Goal: Task Accomplishment & Management: Complete application form

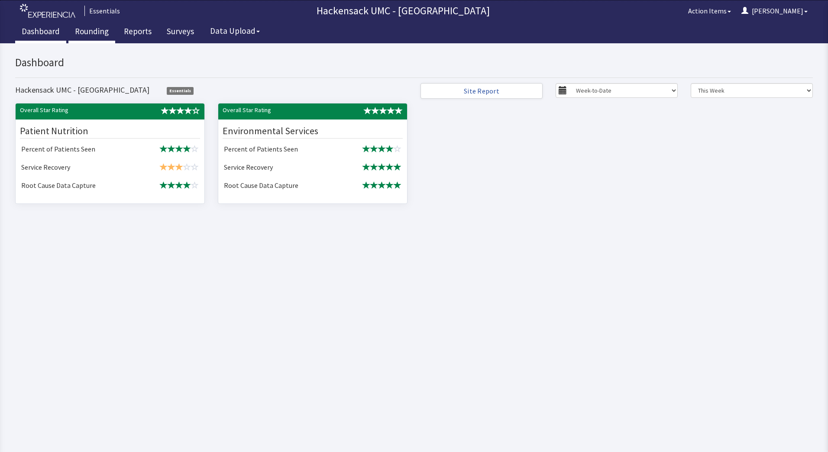
click at [91, 33] on link "Rounding" at bounding box center [91, 33] width 47 height 22
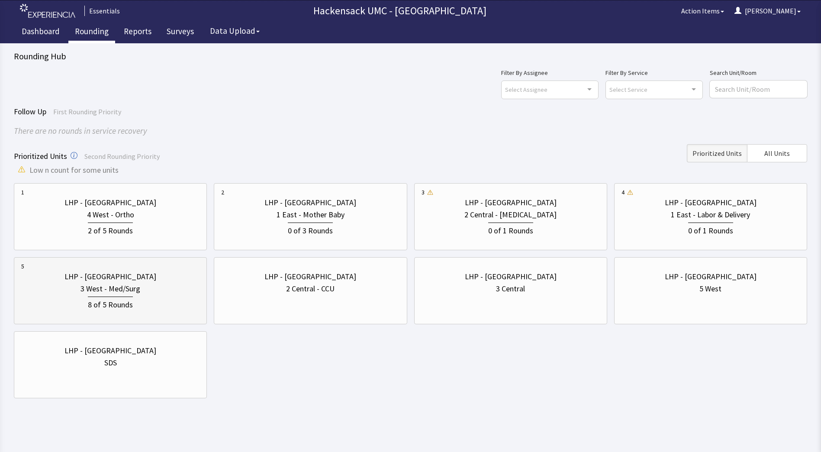
click at [119, 297] on div "8 of 5 Rounds" at bounding box center [110, 304] width 45 height 14
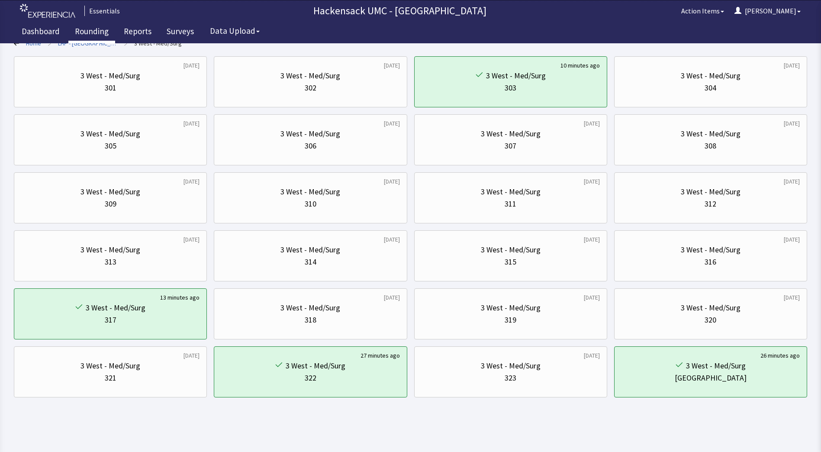
scroll to position [69, 0]
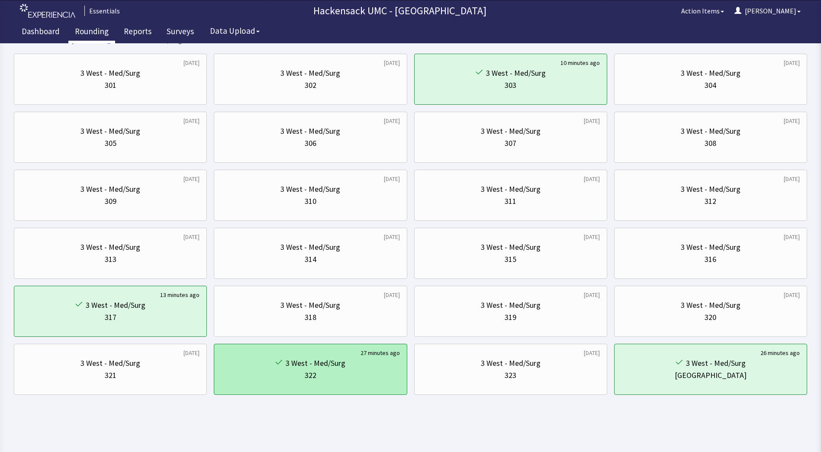
click at [376, 371] on div "322" at bounding box center [310, 375] width 178 height 12
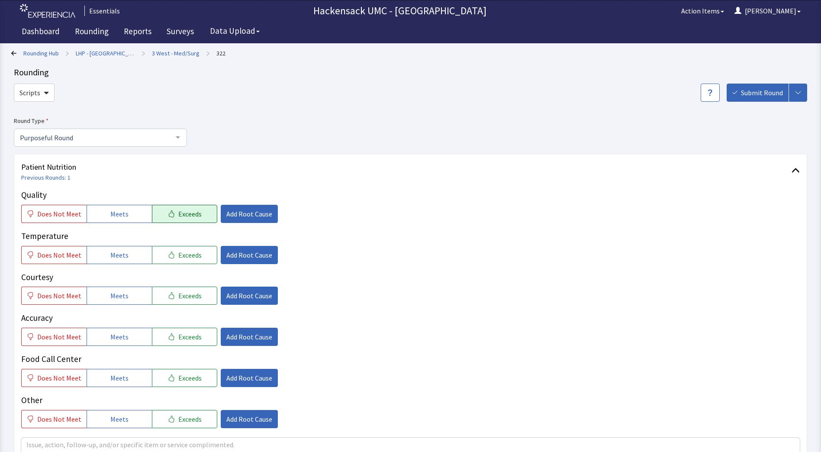
click at [178, 211] on span "Exceeds" at bounding box center [189, 214] width 23 height 10
click at [102, 255] on button "Meets" at bounding box center [119, 255] width 65 height 18
click at [113, 297] on span "Meets" at bounding box center [119, 296] width 18 height 10
click at [117, 338] on span "Meets" at bounding box center [119, 337] width 18 height 10
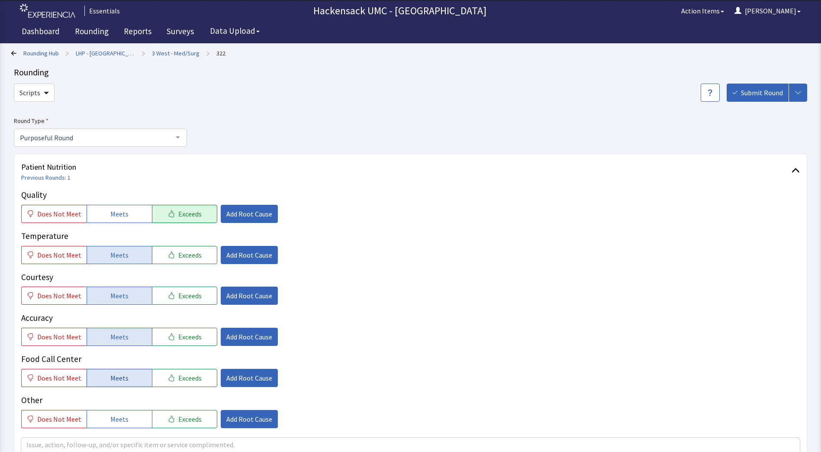
click at [120, 380] on span "Meets" at bounding box center [119, 378] width 18 height 10
click at [118, 411] on button "Meets" at bounding box center [119, 419] width 65 height 18
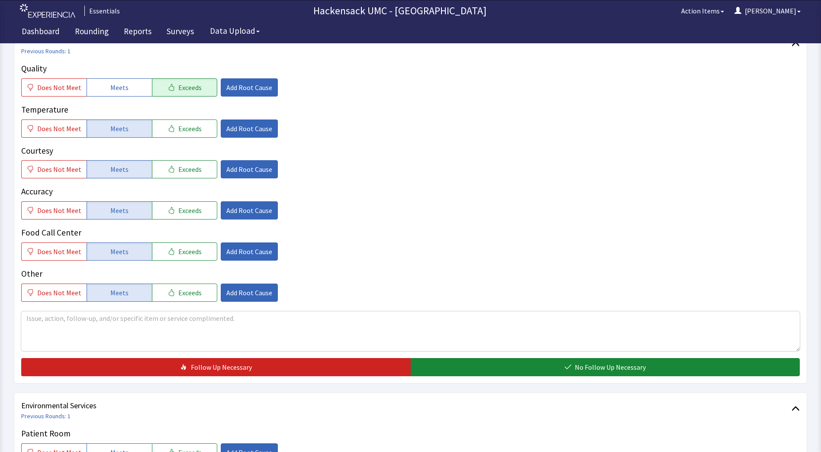
scroll to position [163, 0]
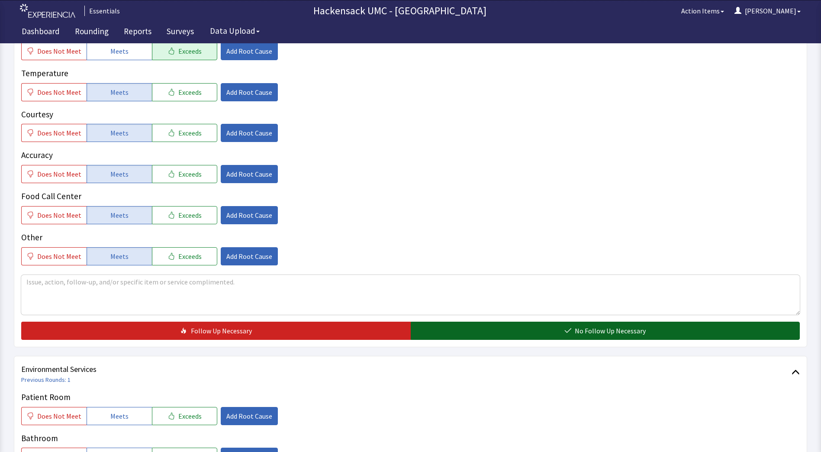
click at [486, 330] on button "No Follow Up Necessary" at bounding box center [606, 331] width 390 height 18
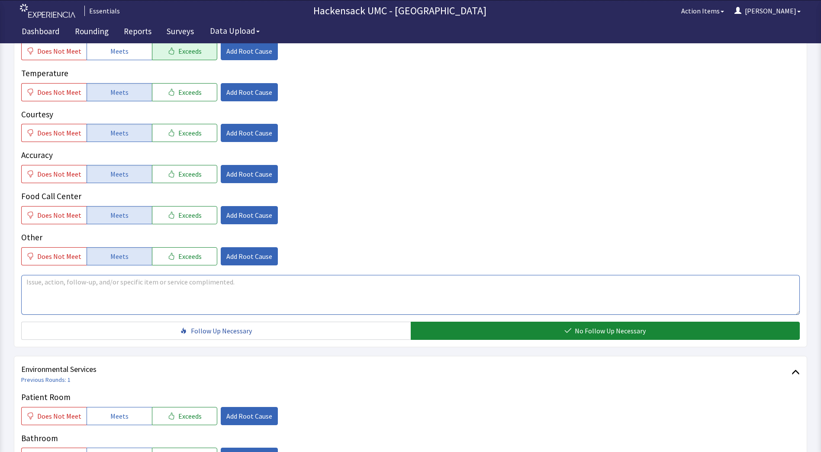
click at [167, 284] on textarea at bounding box center [410, 295] width 779 height 40
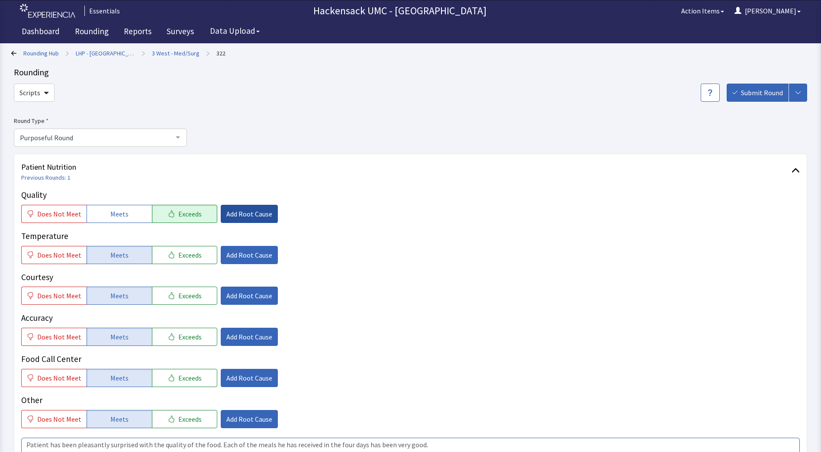
type textarea "Patient has been pleasantly surprised with the quality of the food. Each of the…"
click at [253, 216] on span "Add Root Cause" at bounding box center [249, 214] width 46 height 10
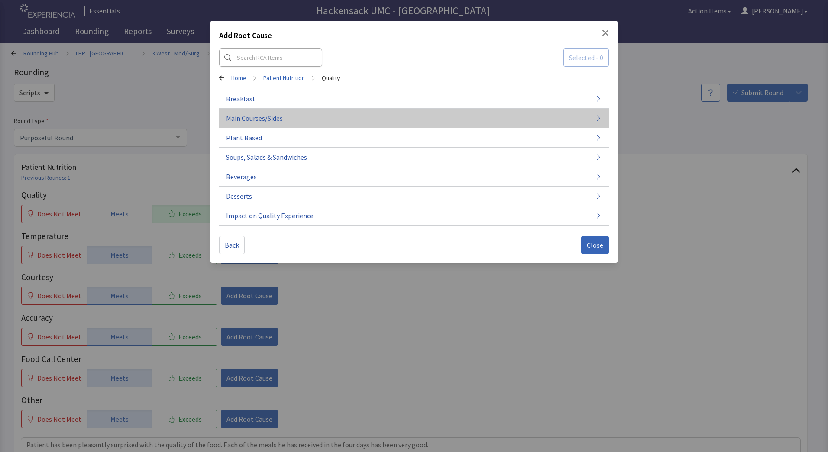
click at [293, 120] on button "Main Courses/Sides" at bounding box center [414, 118] width 390 height 19
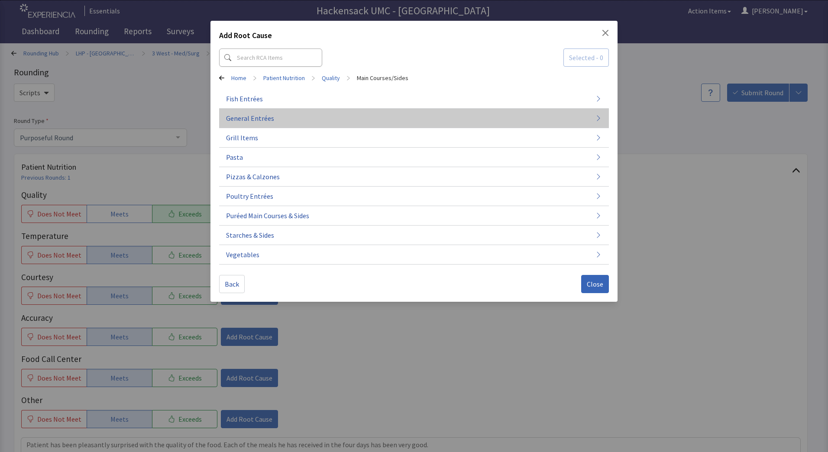
click at [275, 120] on button "General Entrées" at bounding box center [414, 118] width 390 height 19
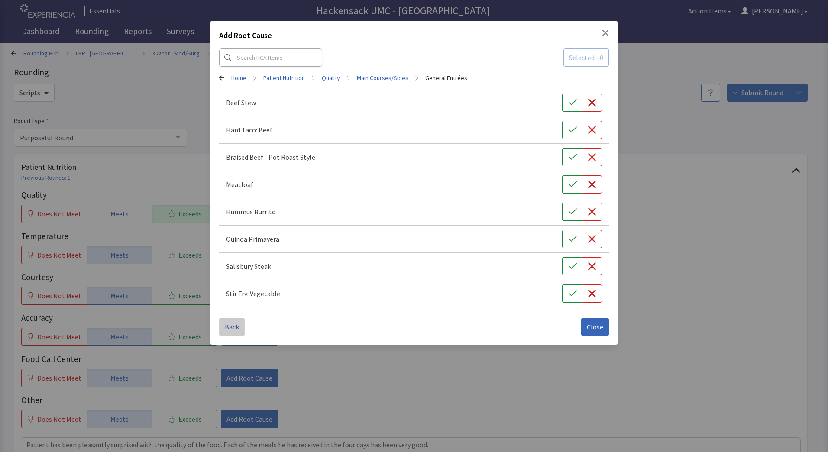
click at [233, 329] on span "Back" at bounding box center [232, 327] width 14 height 10
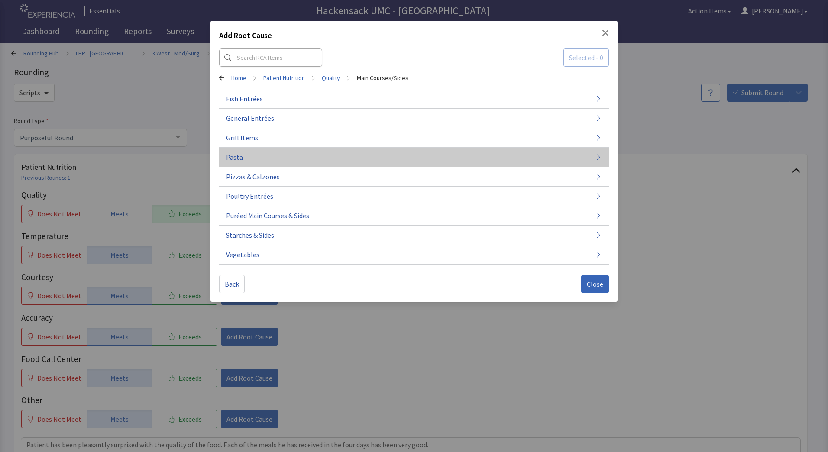
click at [246, 164] on button "Pasta" at bounding box center [414, 157] width 390 height 19
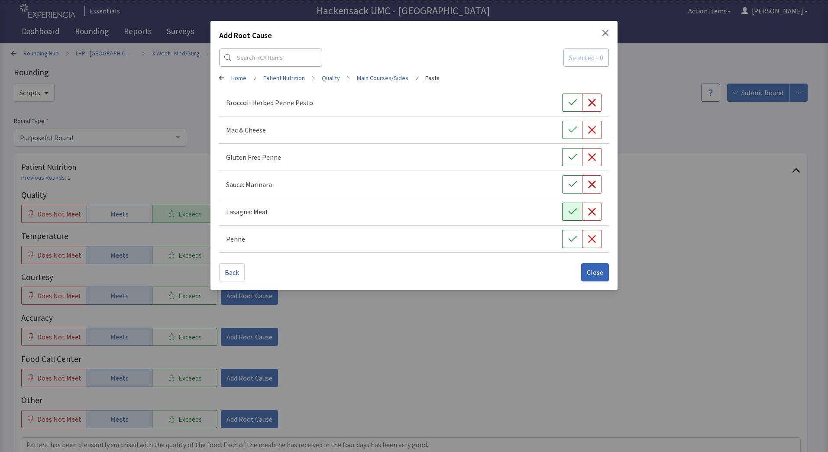
click at [568, 213] on icon "button" at bounding box center [572, 211] width 9 height 9
click at [573, 106] on icon "button" at bounding box center [572, 102] width 9 height 9
click at [597, 273] on span "Close" at bounding box center [595, 272] width 16 height 10
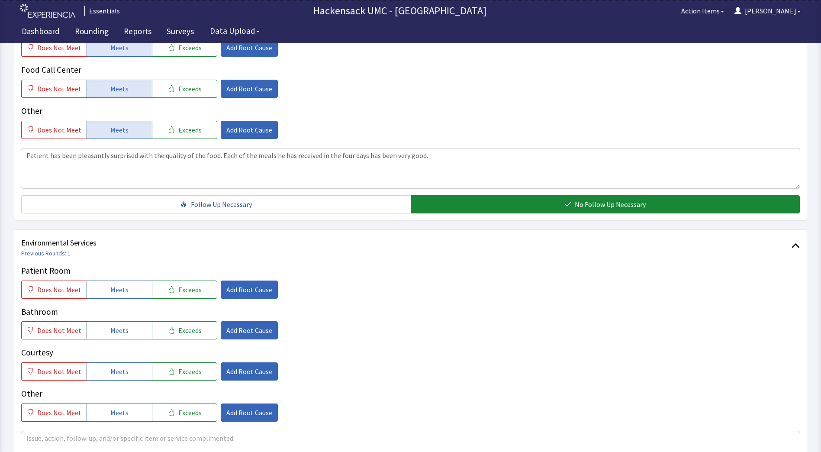
scroll to position [300, 0]
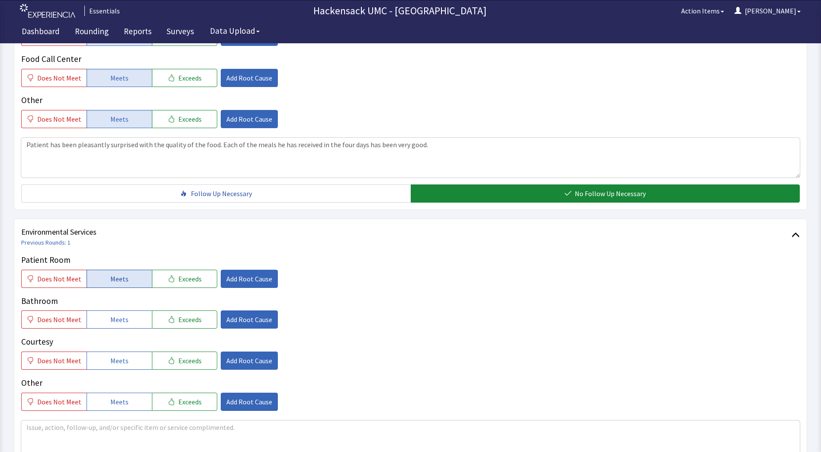
click at [124, 284] on button "Meets" at bounding box center [119, 279] width 65 height 18
click at [116, 316] on span "Meets" at bounding box center [119, 319] width 18 height 10
click at [113, 360] on span "Meets" at bounding box center [119, 360] width 18 height 10
click at [114, 400] on span "Meets" at bounding box center [119, 402] width 18 height 10
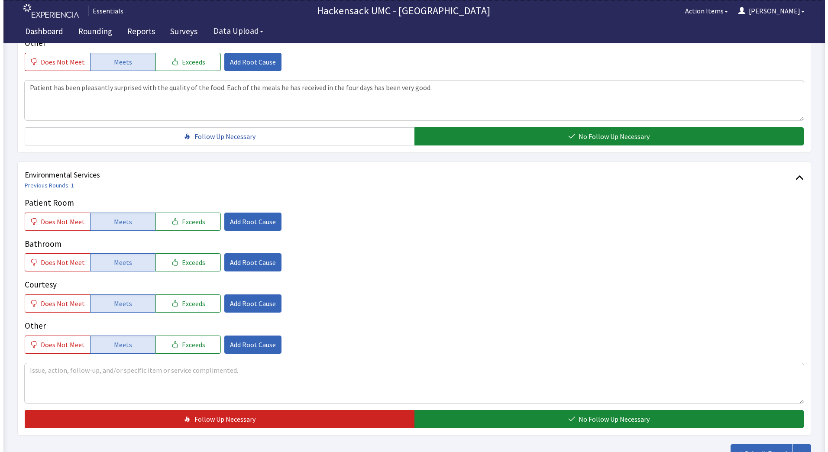
scroll to position [362, 0]
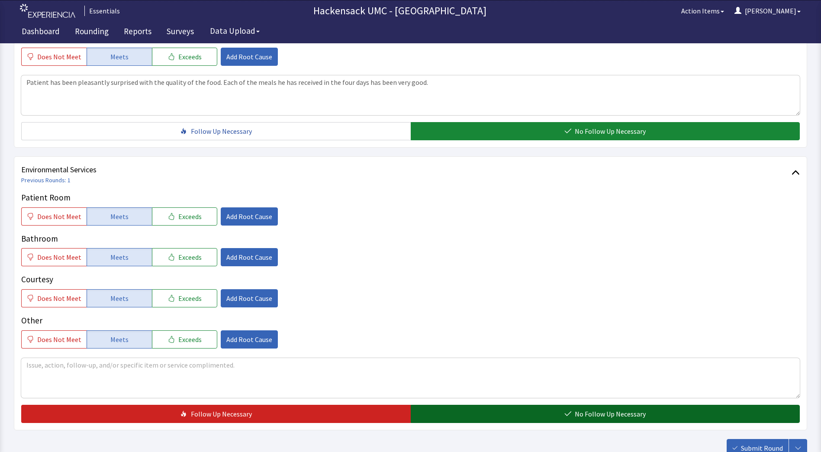
click at [493, 414] on button "No Follow Up Necessary" at bounding box center [606, 414] width 390 height 18
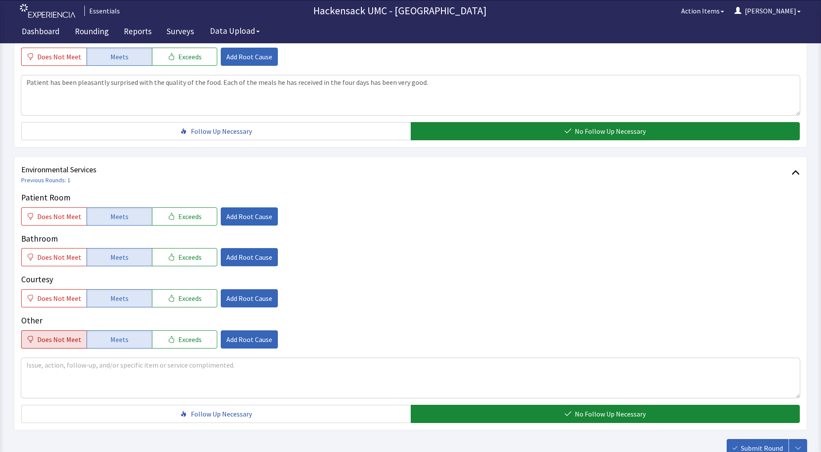
click at [58, 344] on span "Does Not Meet" at bounding box center [59, 339] width 44 height 10
click at [241, 338] on span "Add Root Cause" at bounding box center [249, 339] width 46 height 10
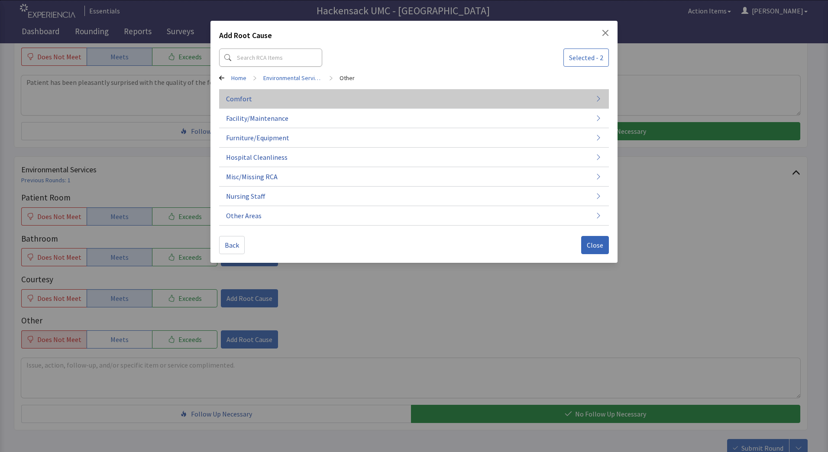
click at [254, 99] on button "Comfort" at bounding box center [414, 98] width 390 height 19
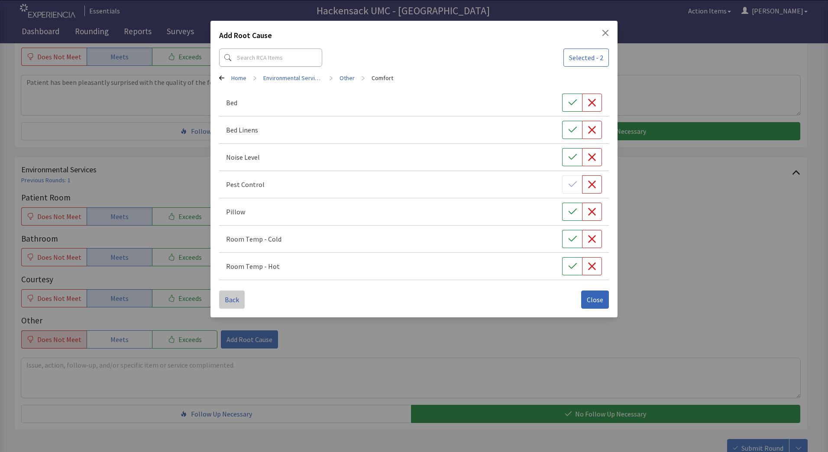
click at [225, 303] on span "Back" at bounding box center [232, 299] width 14 height 10
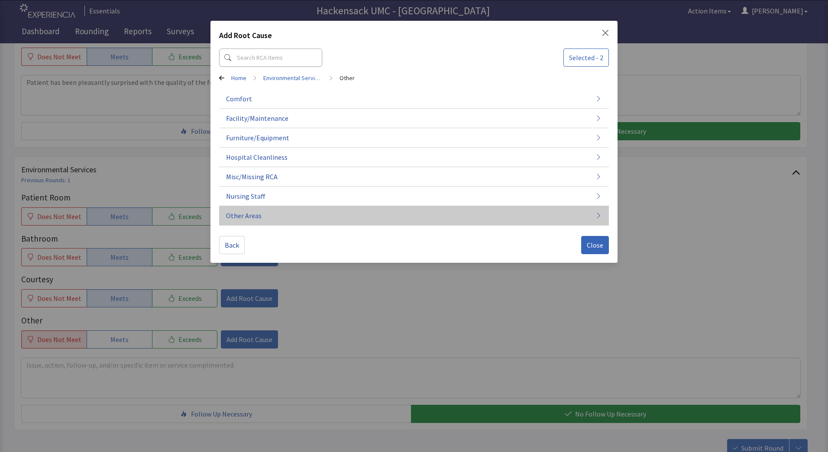
click at [255, 216] on span "Other Areas" at bounding box center [244, 215] width 36 height 10
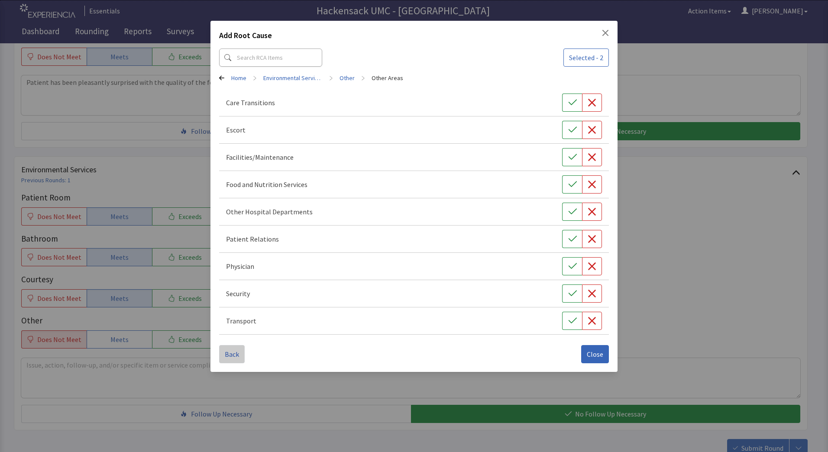
click at [223, 356] on button "Back" at bounding box center [232, 354] width 26 height 18
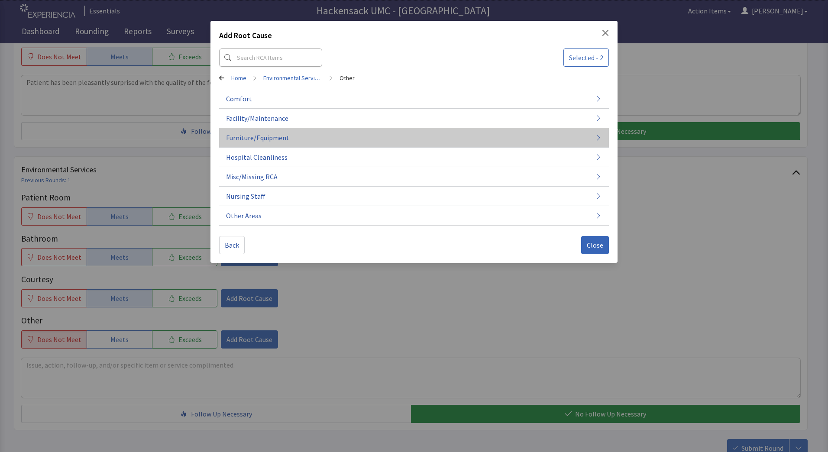
click at [311, 141] on button "Furniture/Equipment" at bounding box center [414, 137] width 390 height 19
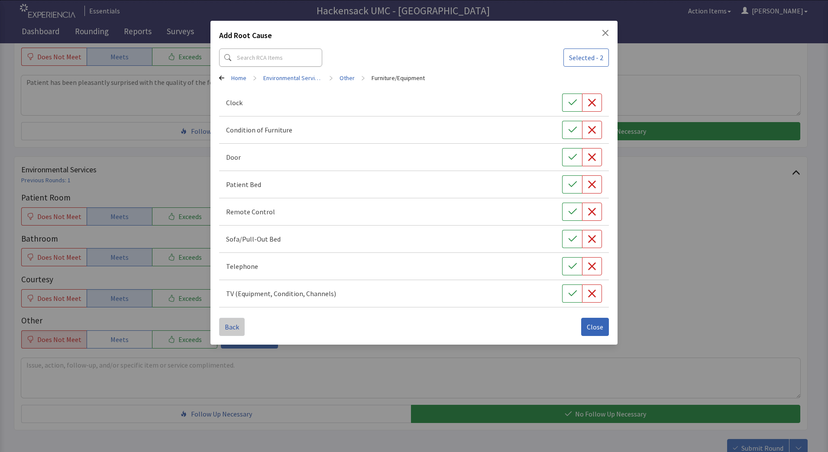
click at [233, 322] on span "Back" at bounding box center [232, 327] width 14 height 10
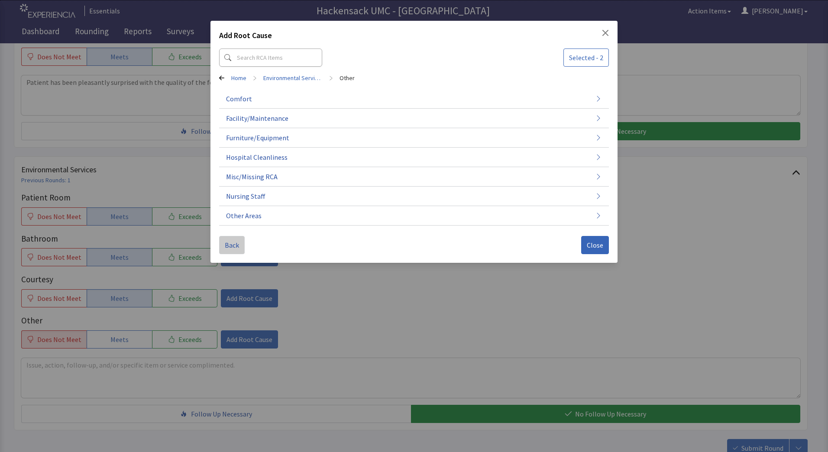
click at [232, 245] on span "Back" at bounding box center [232, 245] width 14 height 10
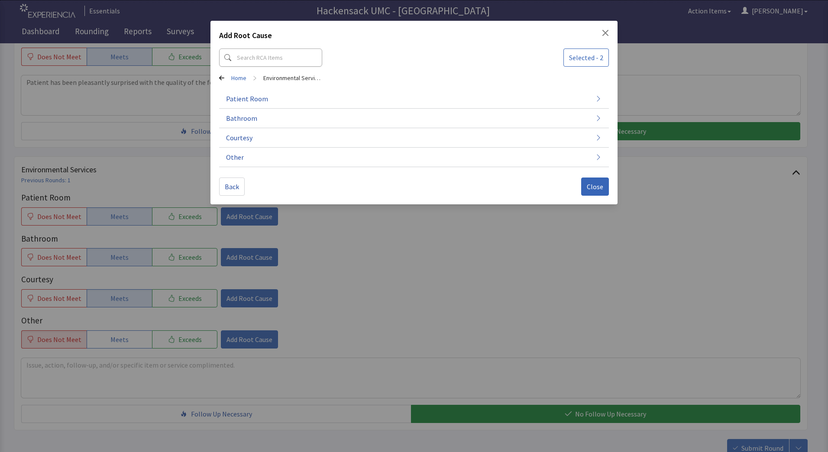
click at [240, 254] on div "Add Root Cause Selected - 2 Home > Environmental Services Patient Room Bathroom…" at bounding box center [414, 226] width 828 height 452
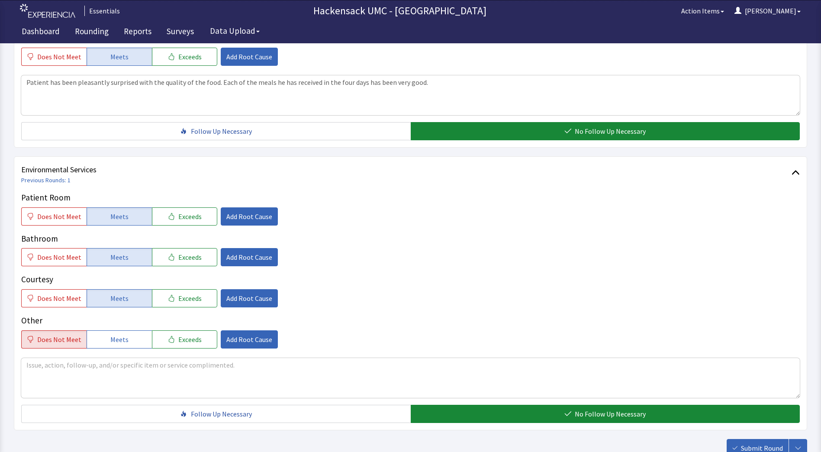
click at [240, 254] on span "Add Root Cause" at bounding box center [249, 257] width 46 height 10
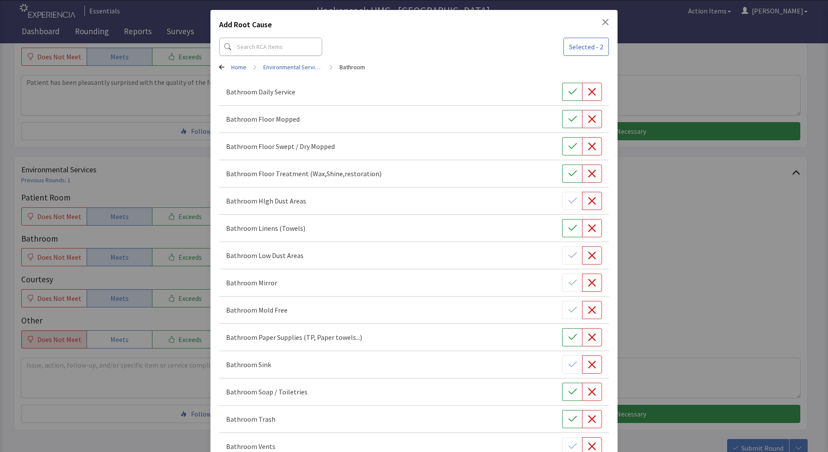
scroll to position [0, 0]
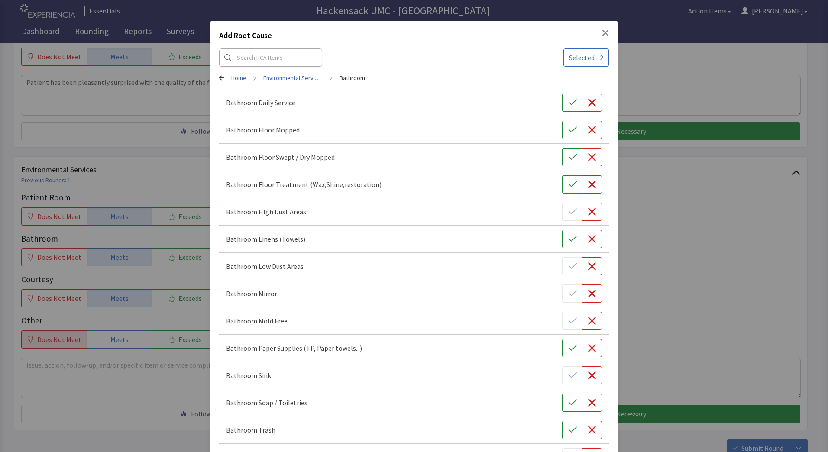
click at [600, 29] on div "Add Root Cause Selected - 2 Home > Environmental Services > Bathroom Bathroom D…" at bounding box center [413, 360] width 407 height 678
click at [601, 38] on div "Add Root Cause" at bounding box center [414, 37] width 390 height 16
click at [604, 29] on div "Add Root Cause Selected - 2 Home > Environmental Services > Bathroom Bathroom D…" at bounding box center [413, 360] width 407 height 678
click at [594, 33] on div "Add Root Cause" at bounding box center [414, 37] width 390 height 16
click at [602, 29] on icon "Close" at bounding box center [605, 32] width 7 height 7
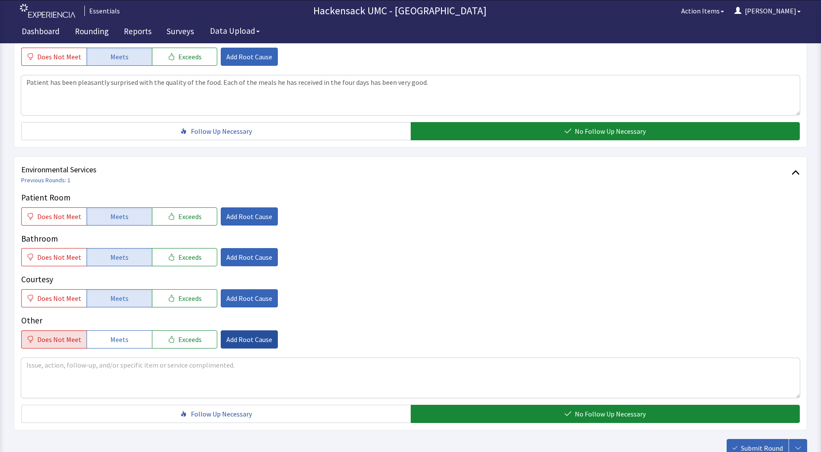
click at [235, 338] on span "Add Root Cause" at bounding box center [249, 339] width 46 height 10
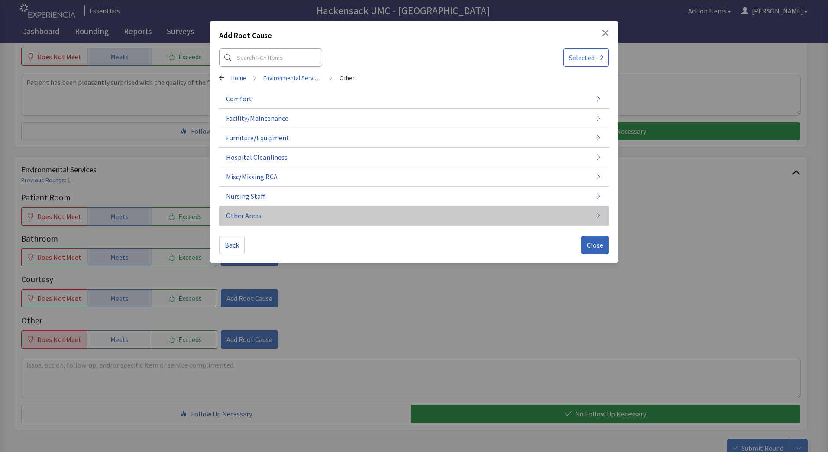
click at [234, 219] on span "Other Areas" at bounding box center [244, 215] width 36 height 10
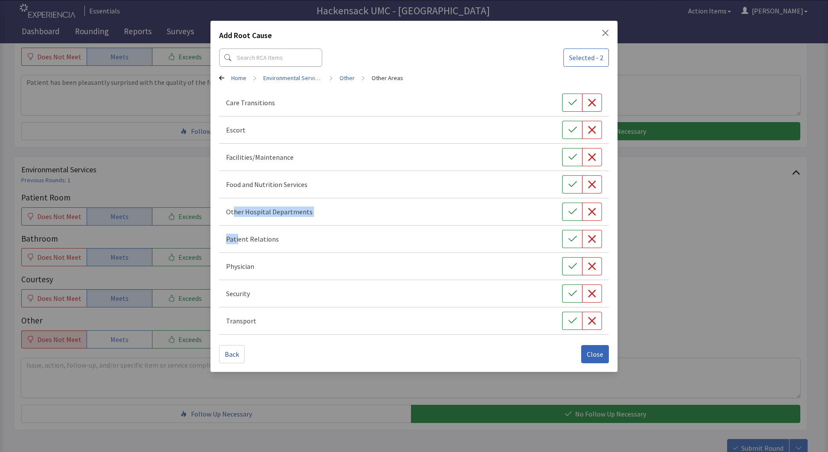
drag, startPoint x: 234, startPoint y: 219, endPoint x: 238, endPoint y: 250, distance: 31.5
click at [238, 250] on div "Care Transitions Escort Facilities/Maintenance Food and Nutrition Services Othe…" at bounding box center [414, 211] width 390 height 245
click at [226, 353] on span "Back" at bounding box center [232, 354] width 14 height 10
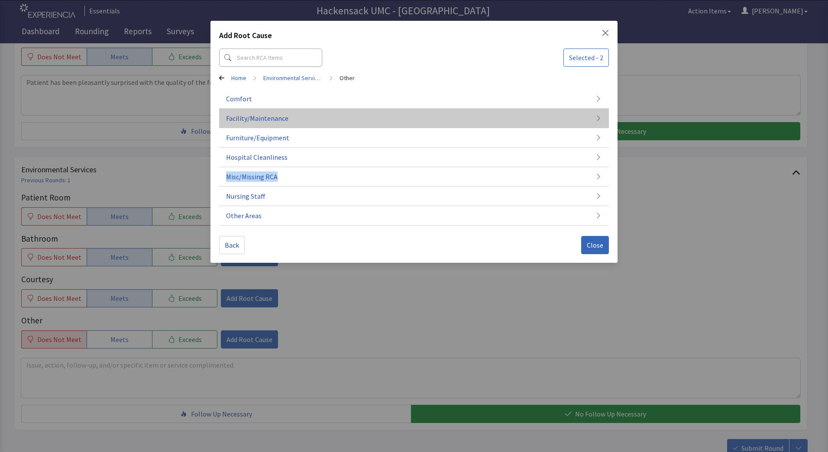
click at [274, 117] on span "Facility/Maintenance" at bounding box center [257, 118] width 62 height 10
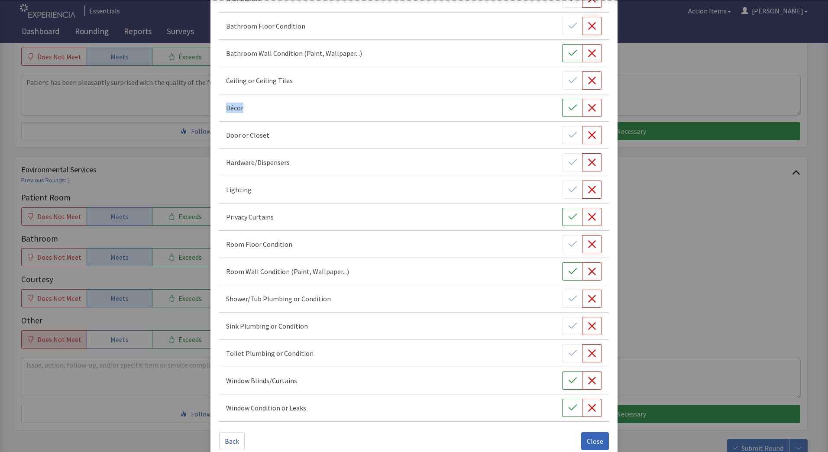
scroll to position [118, 0]
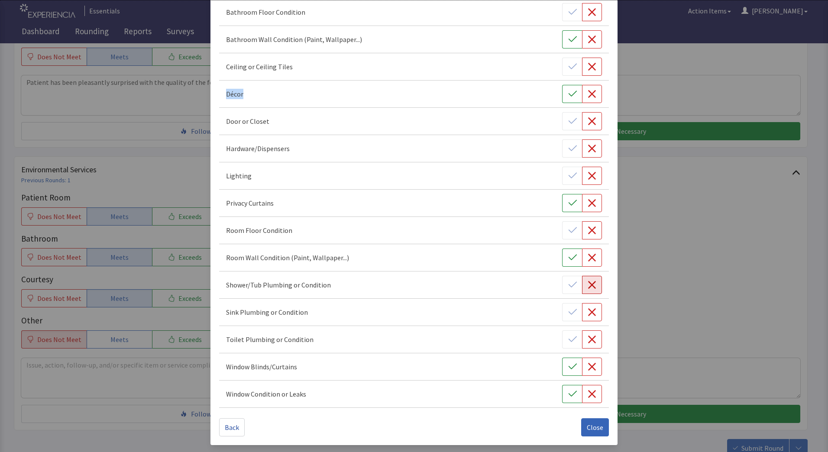
click at [588, 289] on icon "button" at bounding box center [592, 285] width 9 height 9
click at [589, 433] on button "Close" at bounding box center [595, 427] width 28 height 18
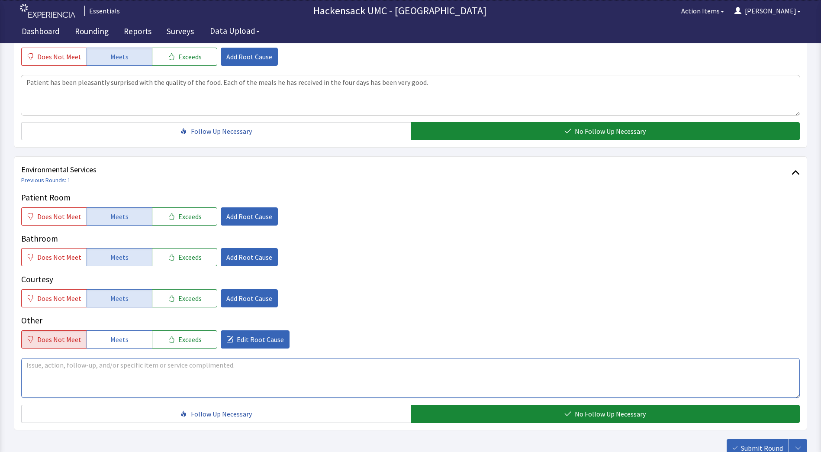
click at [115, 375] on textarea at bounding box center [410, 378] width 779 height 40
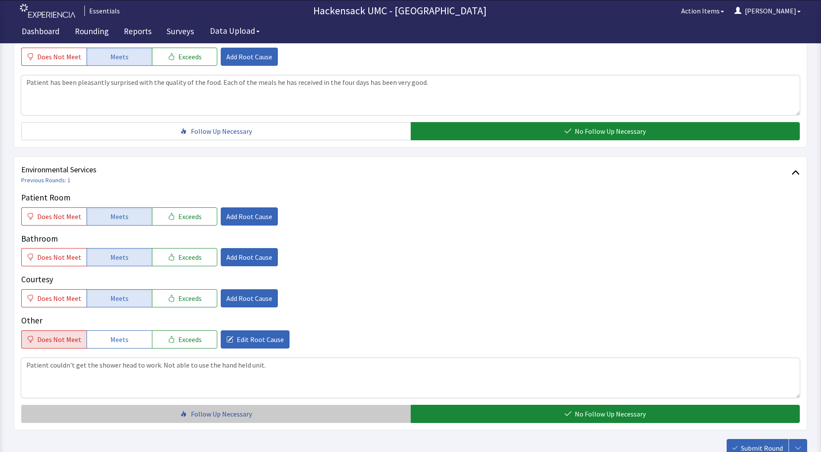
click at [323, 414] on button "Follow Up Necessary" at bounding box center [216, 414] width 390 height 18
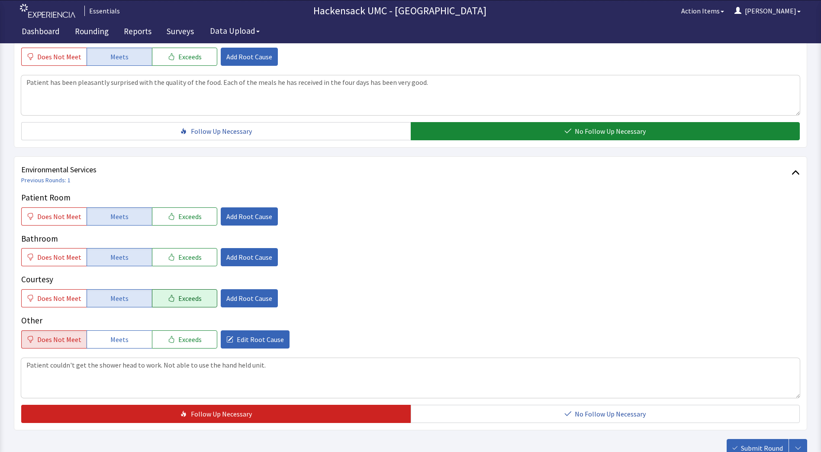
click at [190, 303] on span "Exceeds" at bounding box center [189, 298] width 23 height 10
click at [235, 294] on span "Add Root Cause" at bounding box center [249, 298] width 46 height 10
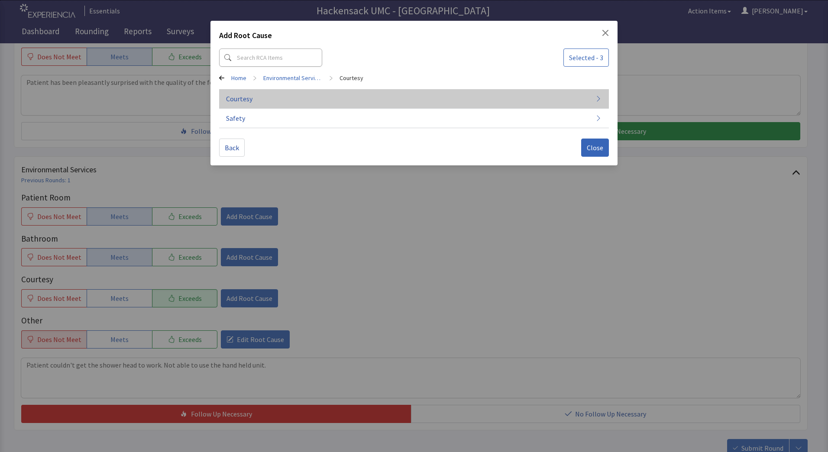
click at [254, 102] on button "Courtesy" at bounding box center [414, 98] width 390 height 19
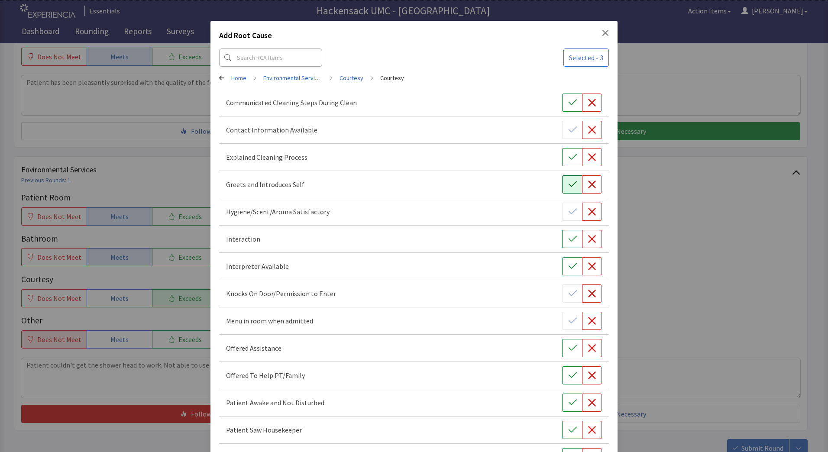
click at [562, 180] on button "button" at bounding box center [572, 184] width 20 height 18
click at [568, 433] on icon "button" at bounding box center [572, 430] width 9 height 9
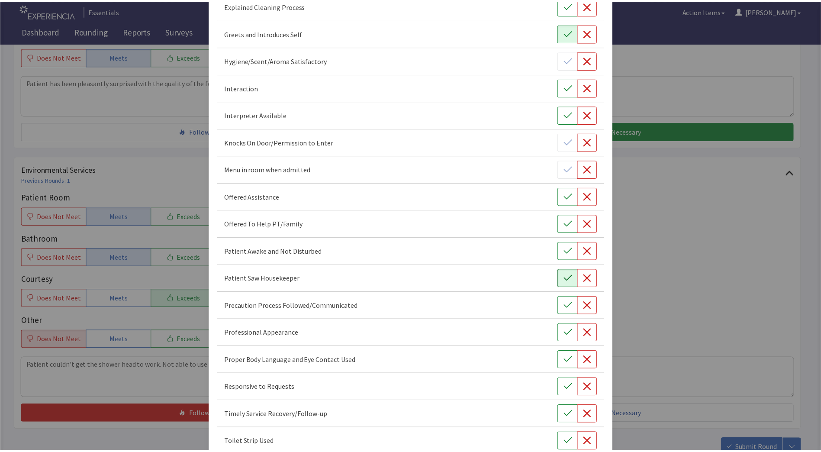
scroll to position [281, 0]
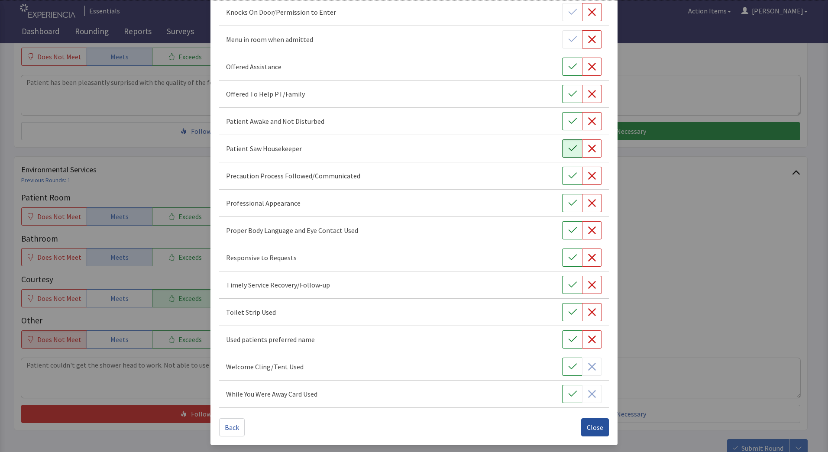
click at [592, 432] on span "Close" at bounding box center [595, 427] width 16 height 10
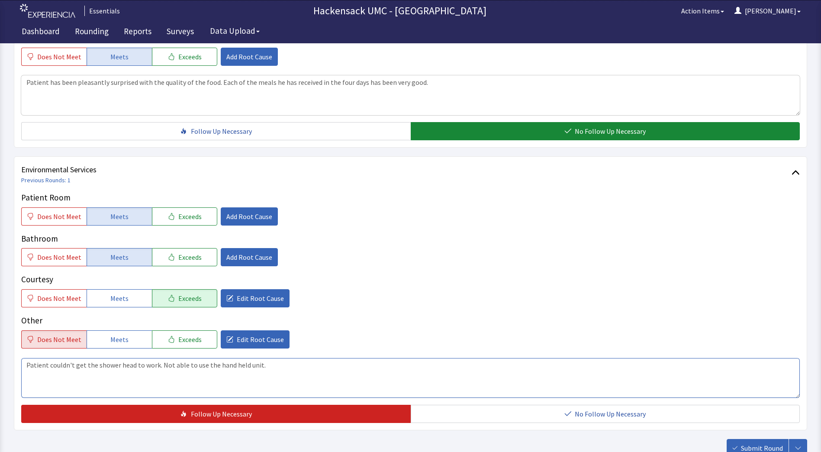
click at [304, 371] on textarea "Patient couldn't get the shower head to work. Not able to use the hand held uni…" at bounding box center [410, 378] width 779 height 40
type textarea "Patient couldn't get the shower head to work. Not able to use the handheld unit…"
click at [751, 446] on span "Submit Round" at bounding box center [762, 448] width 42 height 10
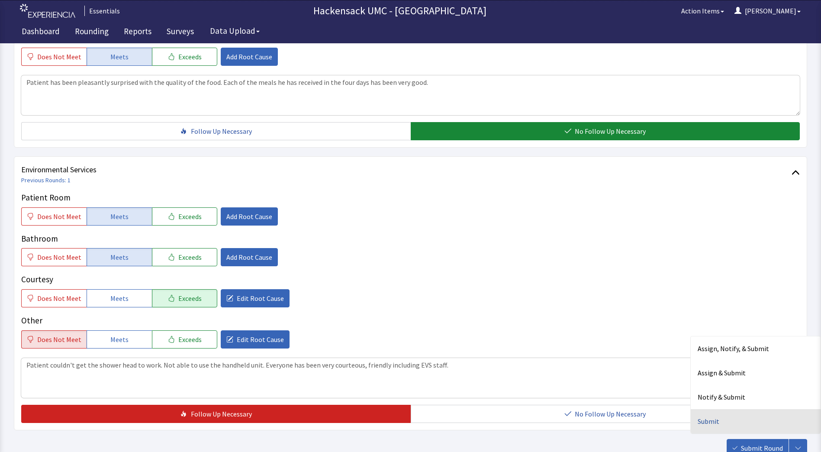
click at [712, 422] on div "Submit" at bounding box center [756, 421] width 130 height 24
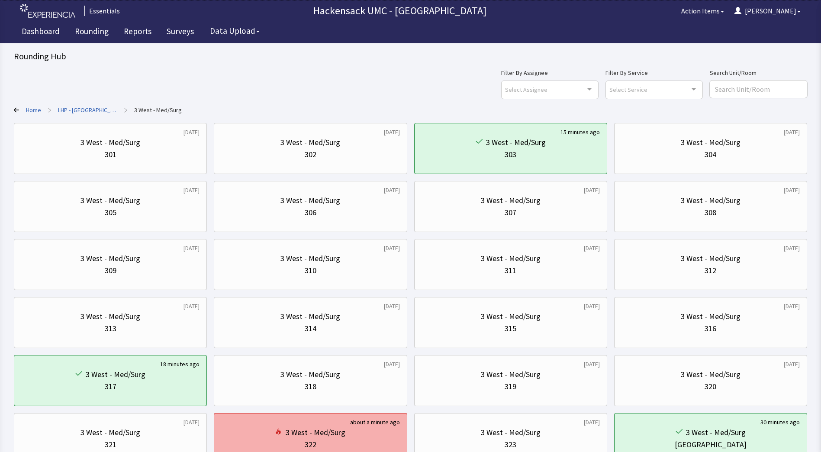
click at [358, 437] on div "3 West - Med/Surg" at bounding box center [310, 432] width 178 height 12
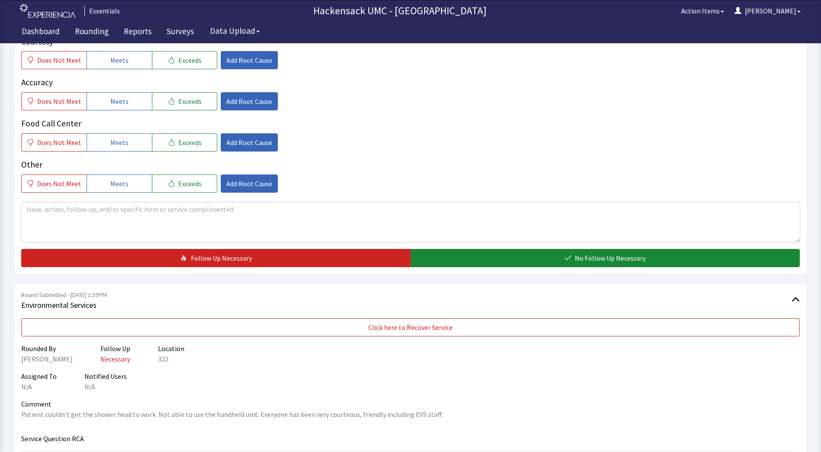
scroll to position [239, 0]
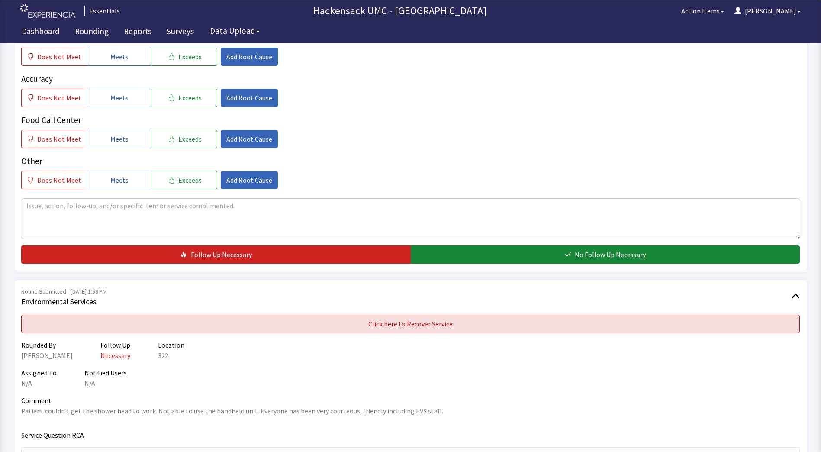
click at [544, 328] on button "Click here to Recover Service" at bounding box center [410, 324] width 779 height 18
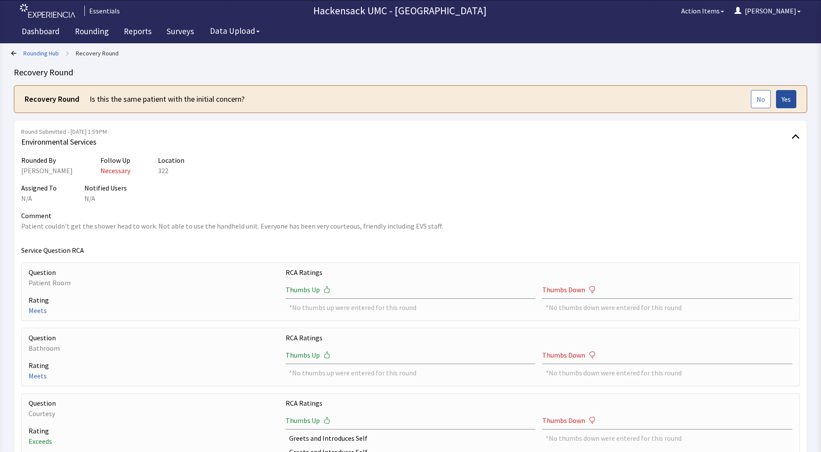
click at [784, 100] on span "Yes" at bounding box center [786, 99] width 9 height 10
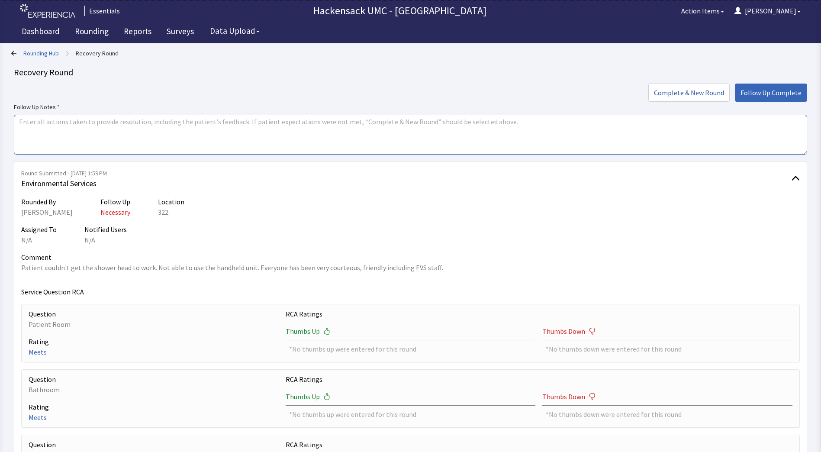
click at [347, 140] on textarea at bounding box center [411, 135] width 794 height 40
type textarea "Put a work order into plant ops to look at shower nozzles."
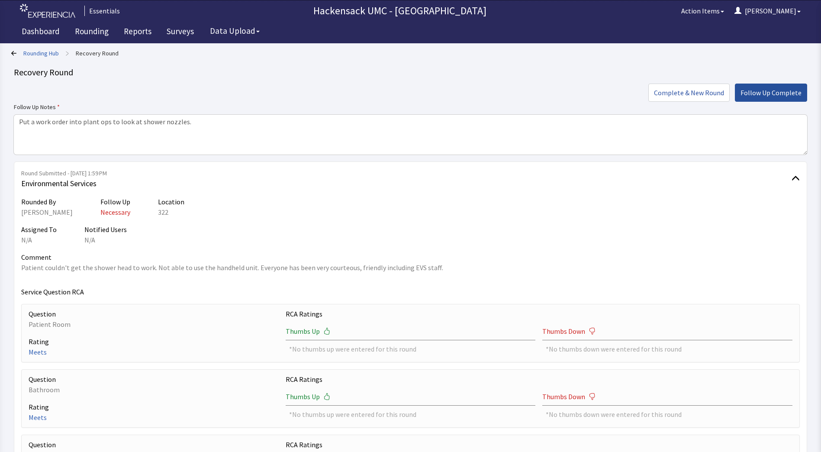
click at [792, 91] on span "Follow Up Complete" at bounding box center [771, 92] width 61 height 10
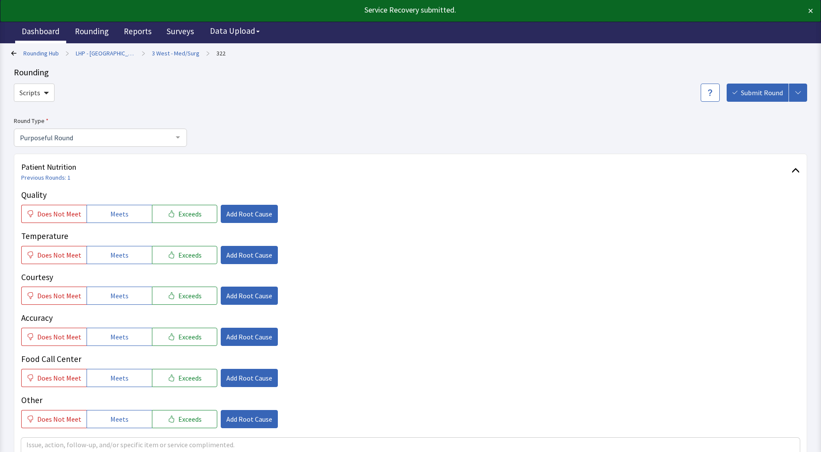
click at [36, 33] on link "Dashboard" at bounding box center [40, 33] width 51 height 22
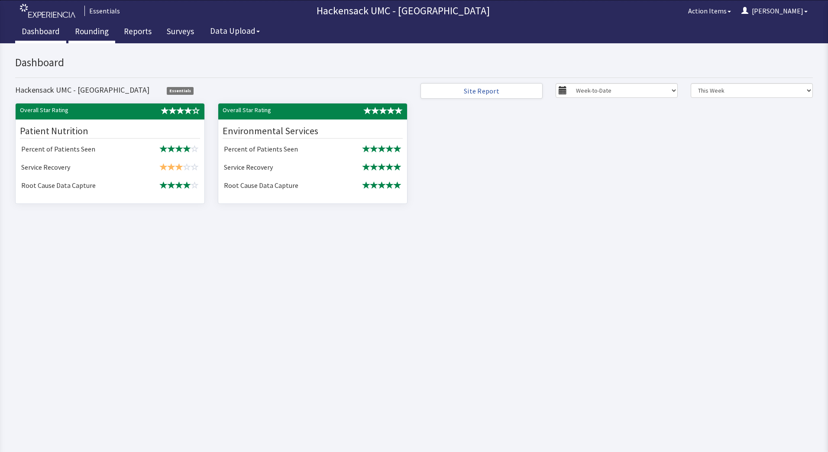
click at [83, 29] on link "Rounding" at bounding box center [91, 33] width 47 height 22
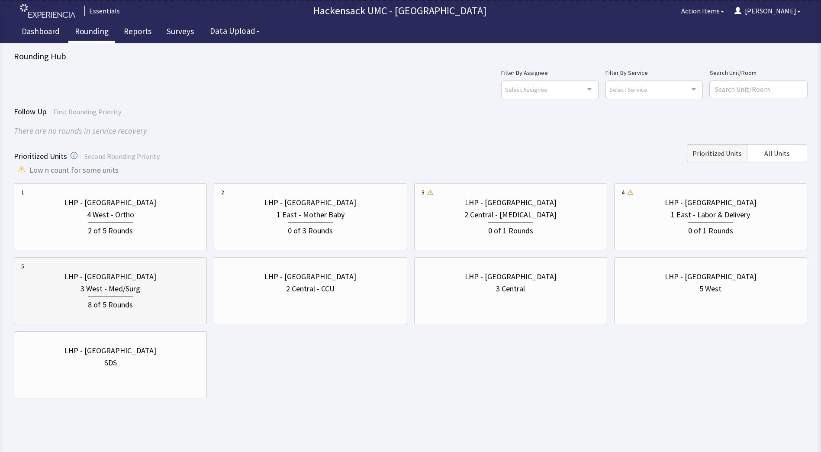
click at [162, 291] on div "3 West - Med/Surg" at bounding box center [110, 289] width 178 height 12
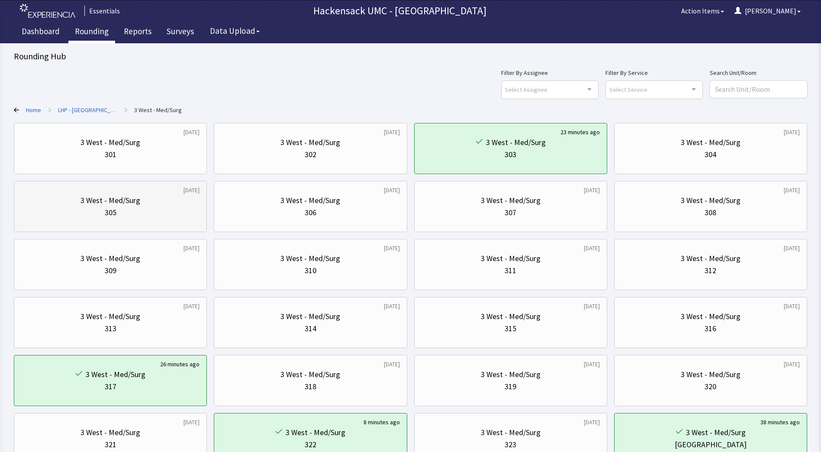
click at [140, 213] on div "305" at bounding box center [110, 213] width 178 height 12
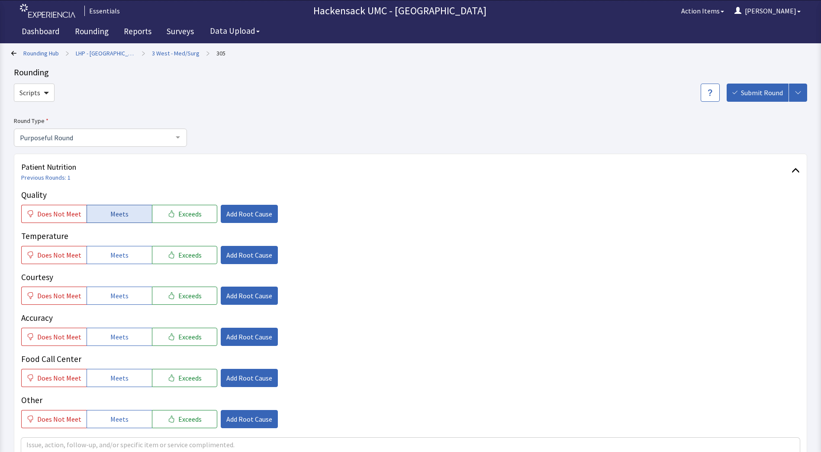
click at [129, 213] on button "Meets" at bounding box center [119, 214] width 65 height 18
click at [130, 256] on button "Meets" at bounding box center [119, 255] width 65 height 18
click at [125, 299] on button "Meets" at bounding box center [119, 296] width 65 height 18
click at [118, 353] on p "Food Call Center" at bounding box center [410, 359] width 779 height 13
click at [128, 336] on button "Meets" at bounding box center [119, 337] width 65 height 18
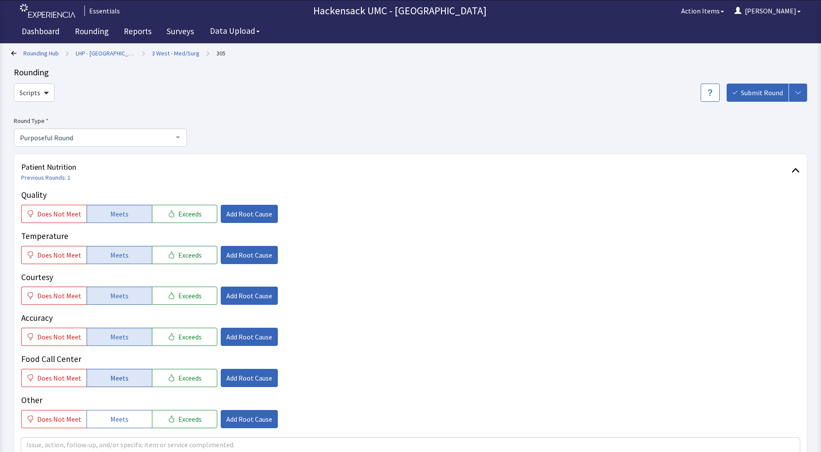
click at [123, 376] on span "Meets" at bounding box center [119, 378] width 18 height 10
click at [125, 419] on button "Meets" at bounding box center [119, 419] width 65 height 18
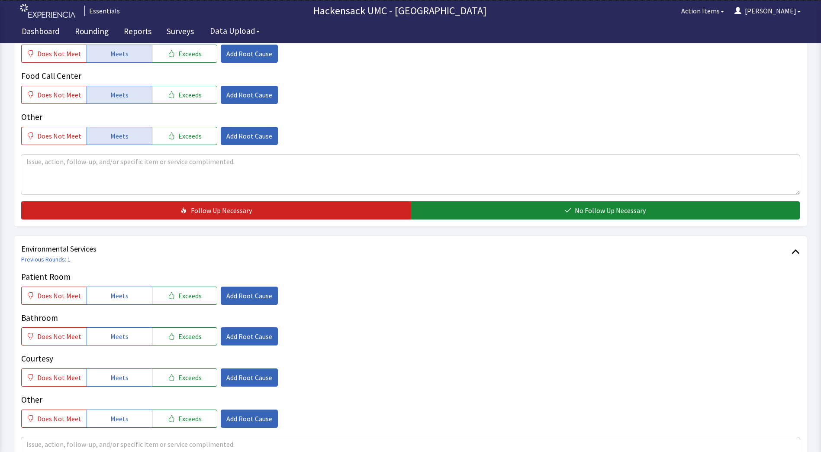
scroll to position [299, 0]
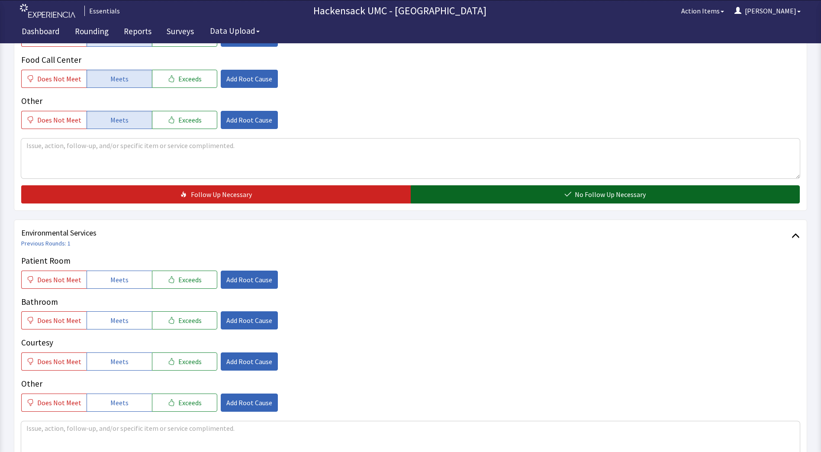
click at [652, 195] on button "No Follow Up Necessary" at bounding box center [606, 194] width 390 height 18
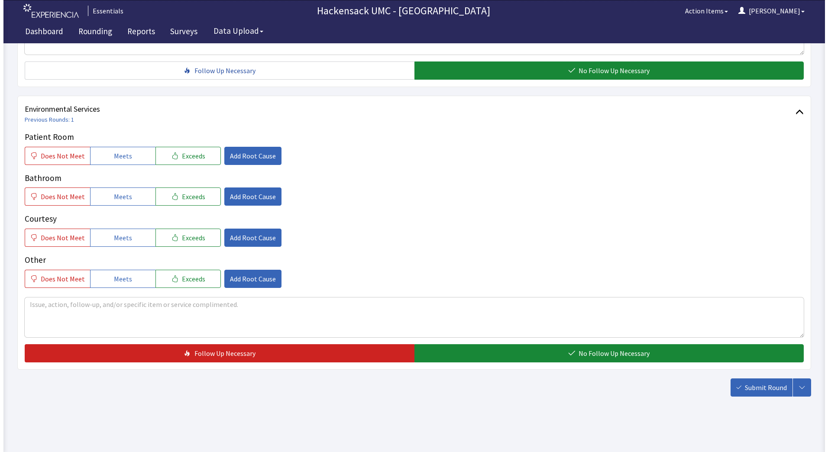
scroll to position [425, 0]
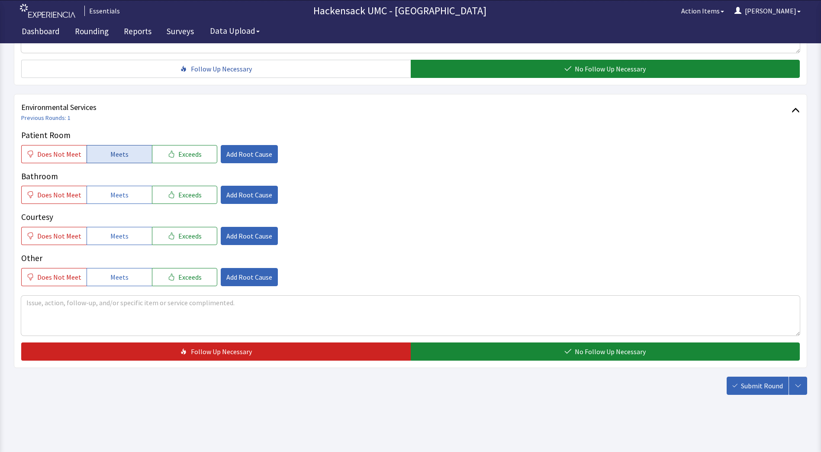
click at [123, 160] on button "Meets" at bounding box center [119, 154] width 65 height 18
click at [116, 193] on span "Meets" at bounding box center [119, 195] width 18 height 10
click at [117, 239] on span "Meets" at bounding box center [119, 236] width 18 height 10
click at [239, 237] on span "Add Root Cause" at bounding box center [249, 236] width 46 height 10
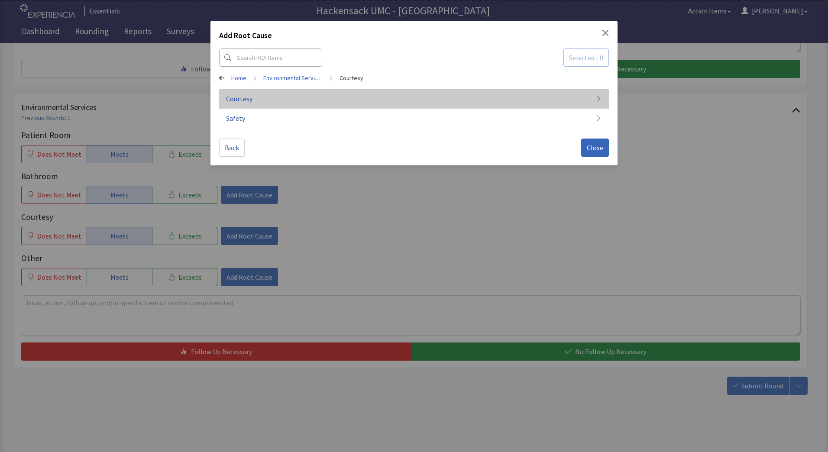
click at [250, 102] on span "Courtesy" at bounding box center [239, 99] width 26 height 10
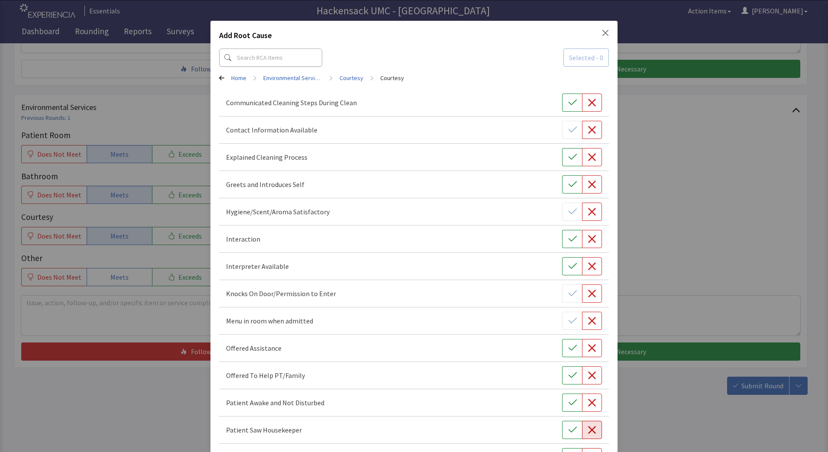
click at [588, 428] on icon "button" at bounding box center [592, 430] width 8 height 8
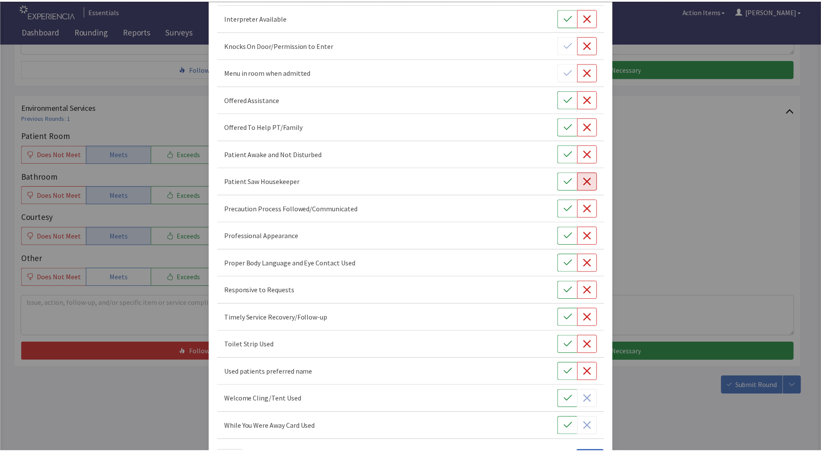
scroll to position [281, 0]
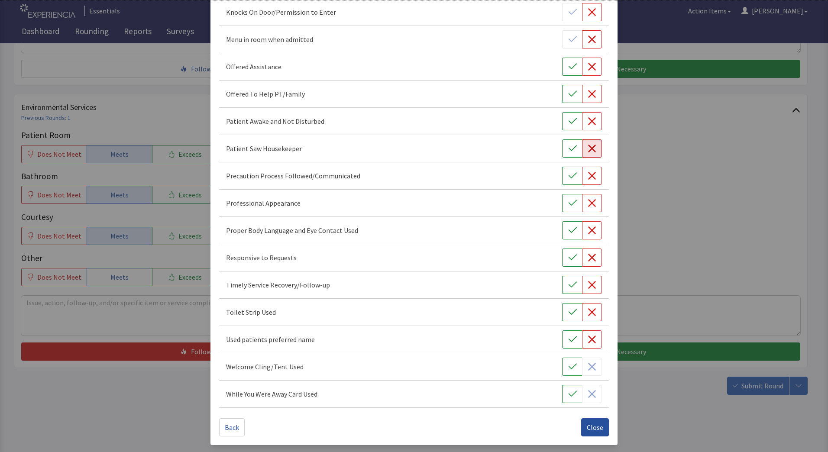
click at [589, 426] on span "Close" at bounding box center [595, 427] width 16 height 10
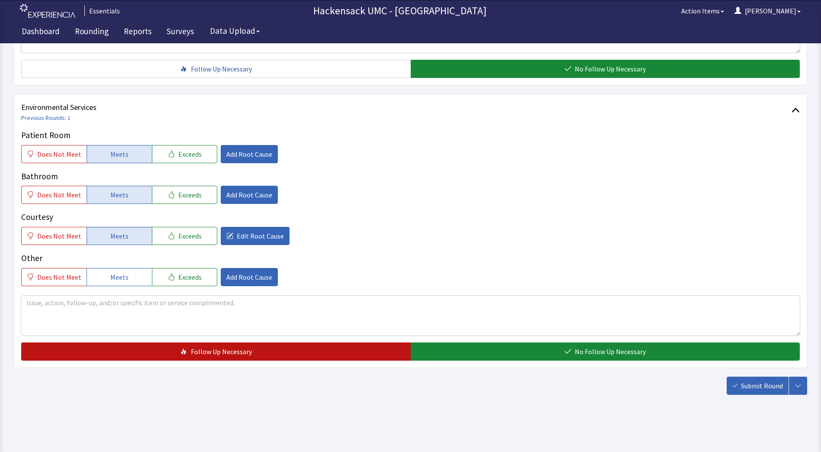
click at [239, 353] on span "Follow Up Necessary" at bounding box center [221, 351] width 61 height 10
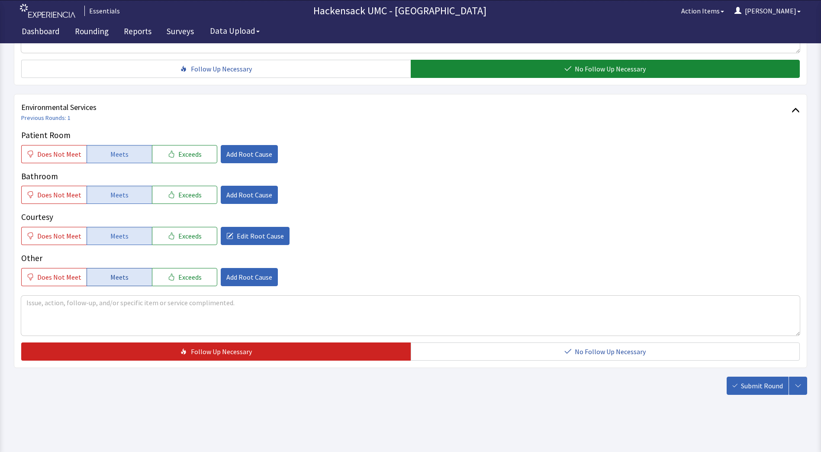
click at [114, 274] on span "Meets" at bounding box center [119, 277] width 18 height 10
click at [77, 240] on span "Does Not Meet" at bounding box center [59, 236] width 44 height 10
click at [103, 307] on textarea at bounding box center [410, 316] width 779 height 40
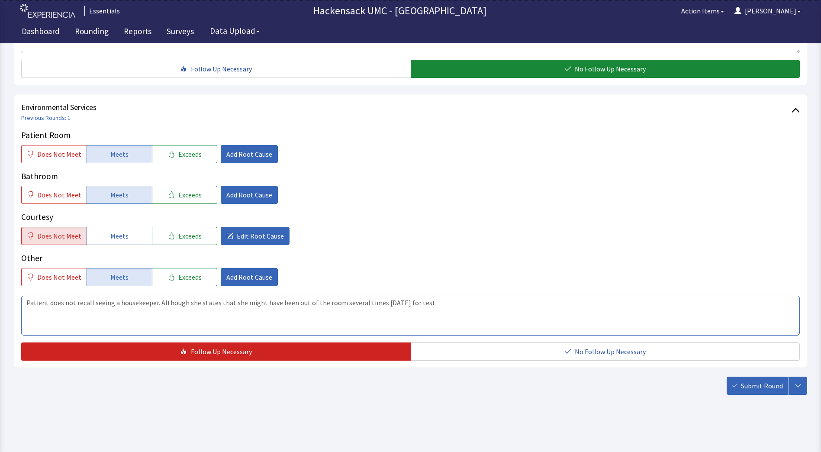
click at [232, 314] on textarea "Patient does not recall seeing a housekeeper. Although she states that she migh…" at bounding box center [410, 316] width 779 height 40
click at [482, 317] on textarea "Patient does not recall seeing a housekeeper. Although she states that she migh…" at bounding box center [410, 316] width 779 height 40
type textarea "Patient does not recall seeing a housekeeper. Although she states that she migh…"
click at [746, 386] on span "Submit Round" at bounding box center [762, 386] width 42 height 10
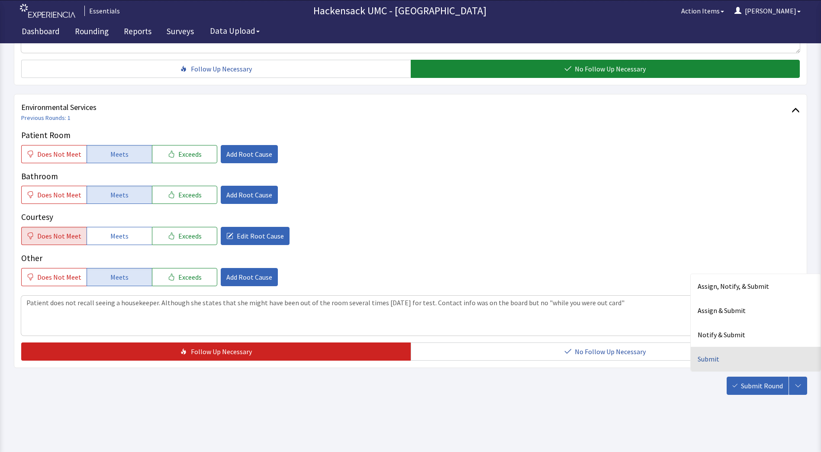
click at [714, 362] on div "Submit" at bounding box center [756, 359] width 130 height 24
